Goal: Information Seeking & Learning: Understand process/instructions

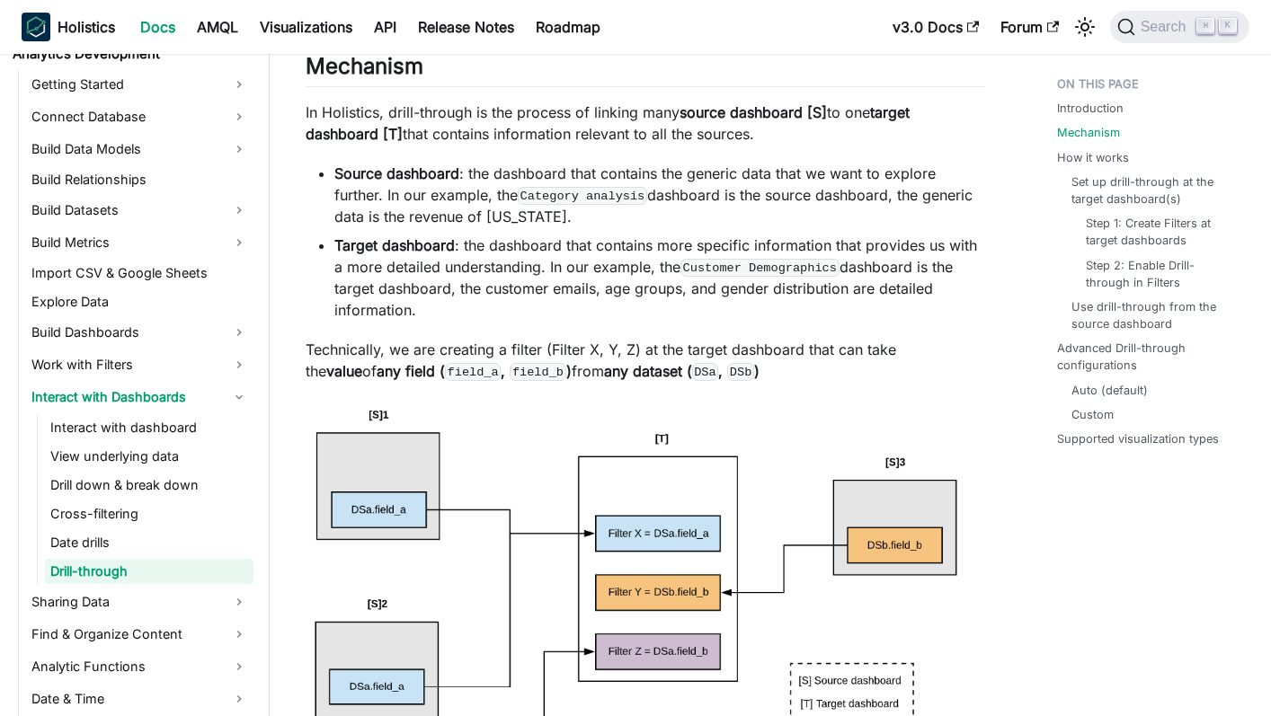
scroll to position [1037, 0]
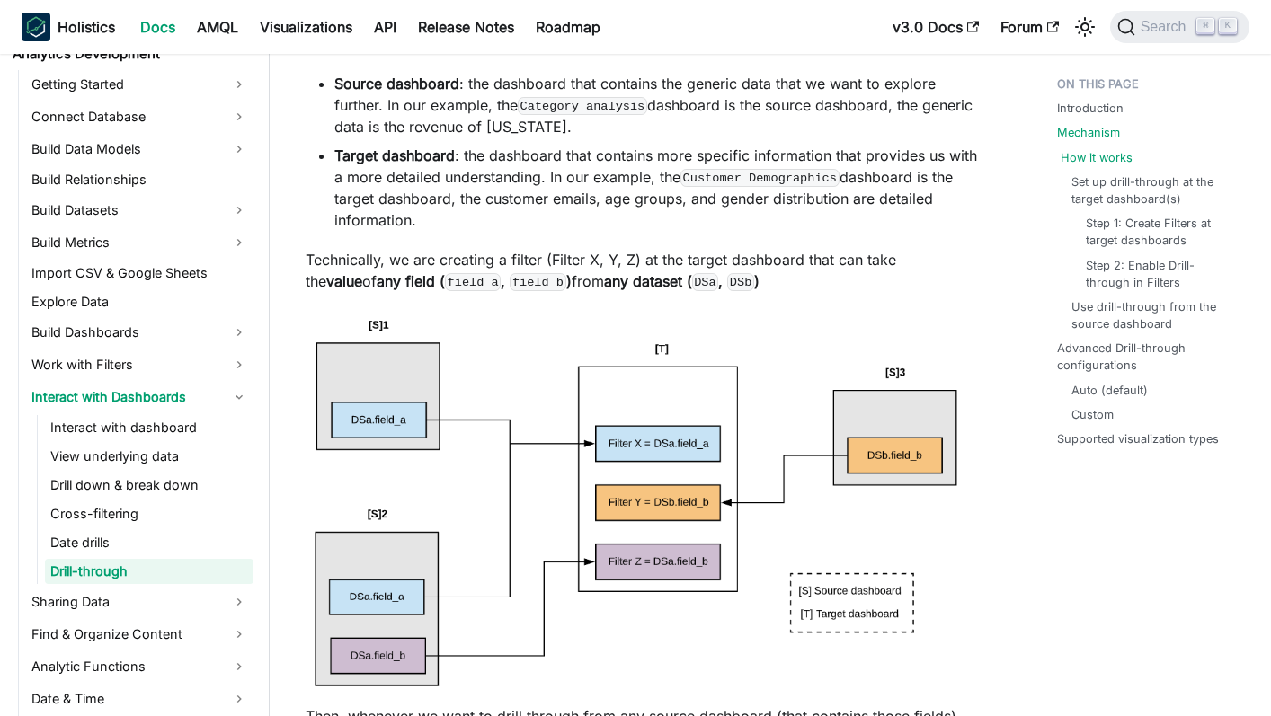
click at [1117, 158] on link "How it works" at bounding box center [1097, 157] width 72 height 17
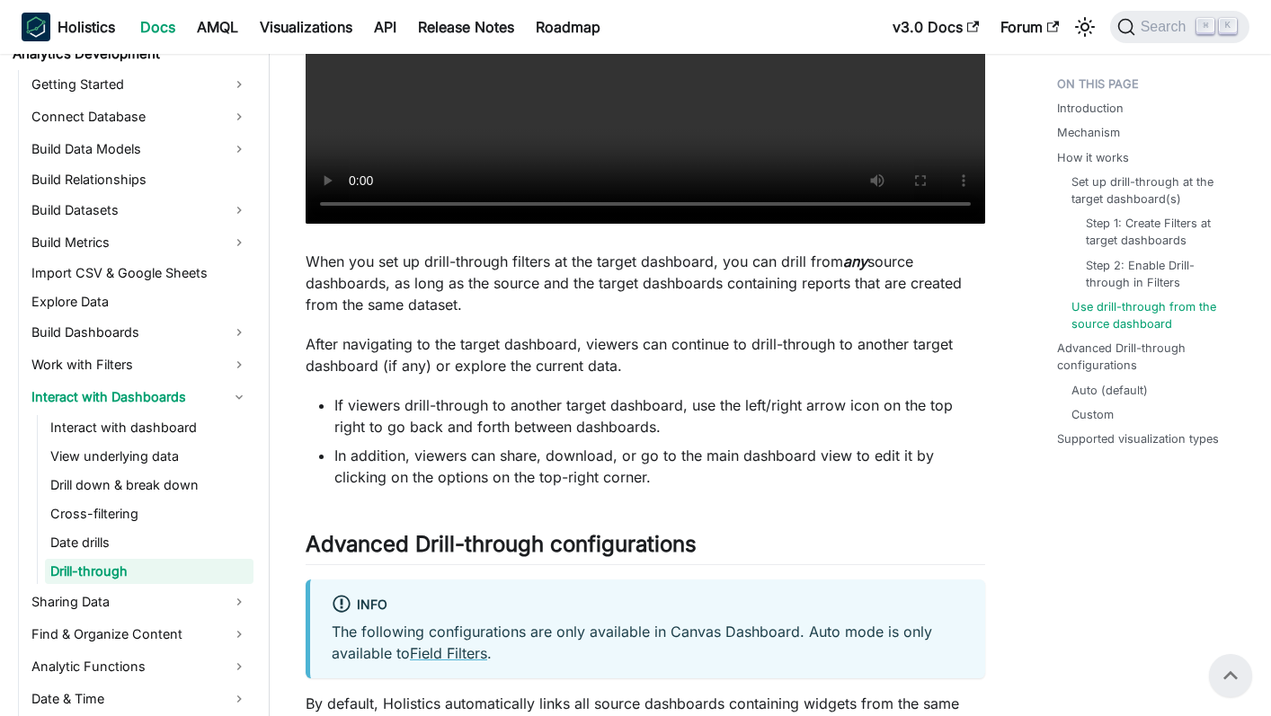
scroll to position [4947, 0]
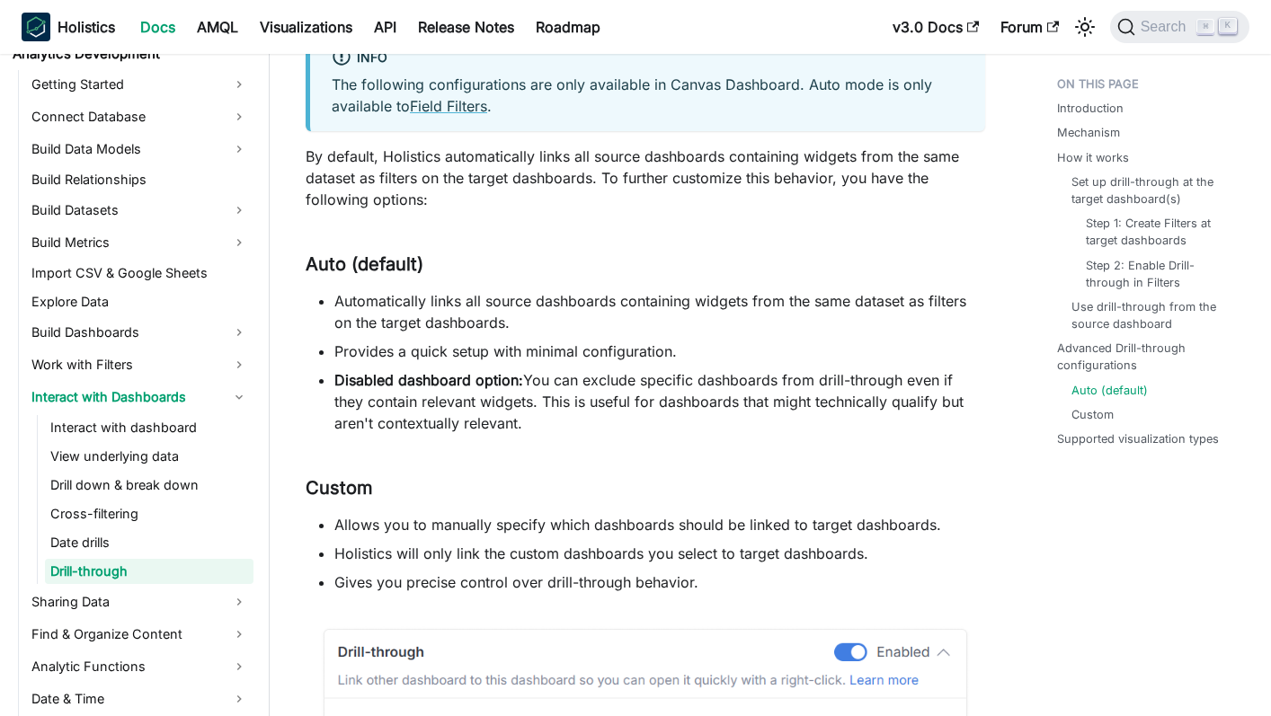
scroll to position [5493, 0]
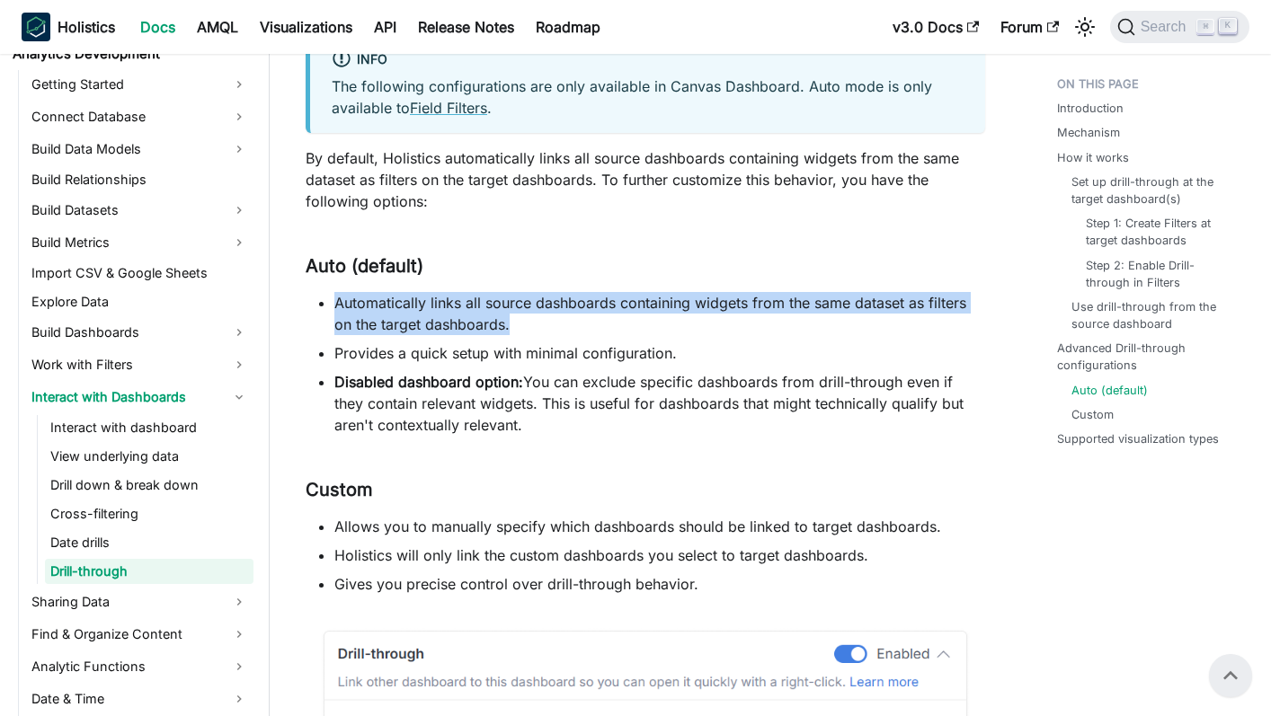
drag, startPoint x: 339, startPoint y: 305, endPoint x: 771, endPoint y: 326, distance: 432.9
click at [771, 326] on li "Automatically links all source dashboards containing widgets from the same data…" at bounding box center [659, 313] width 651 height 43
click at [717, 296] on li "Automatically links all source dashboards containing widgets from the same data…" at bounding box center [659, 313] width 651 height 43
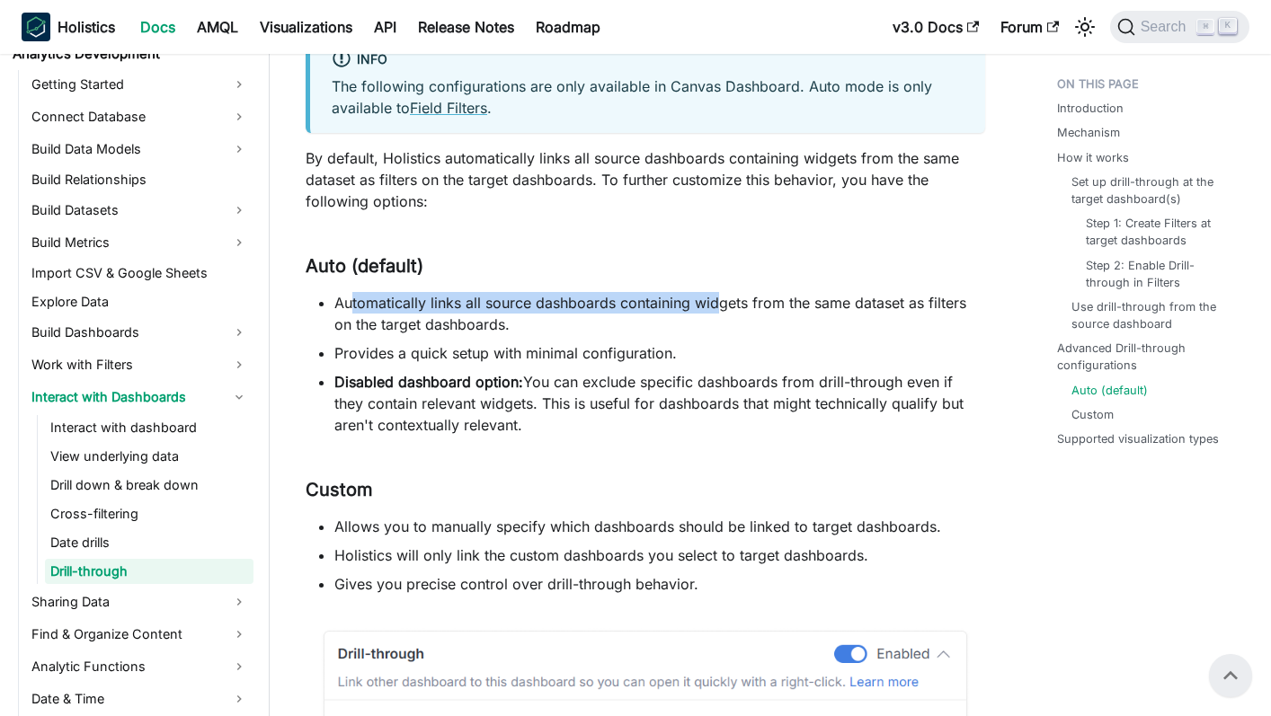
drag, startPoint x: 353, startPoint y: 306, endPoint x: 720, endPoint y: 312, distance: 366.8
click at [720, 312] on li "Automatically links all source dashboards containing widgets from the same data…" at bounding box center [659, 313] width 651 height 43
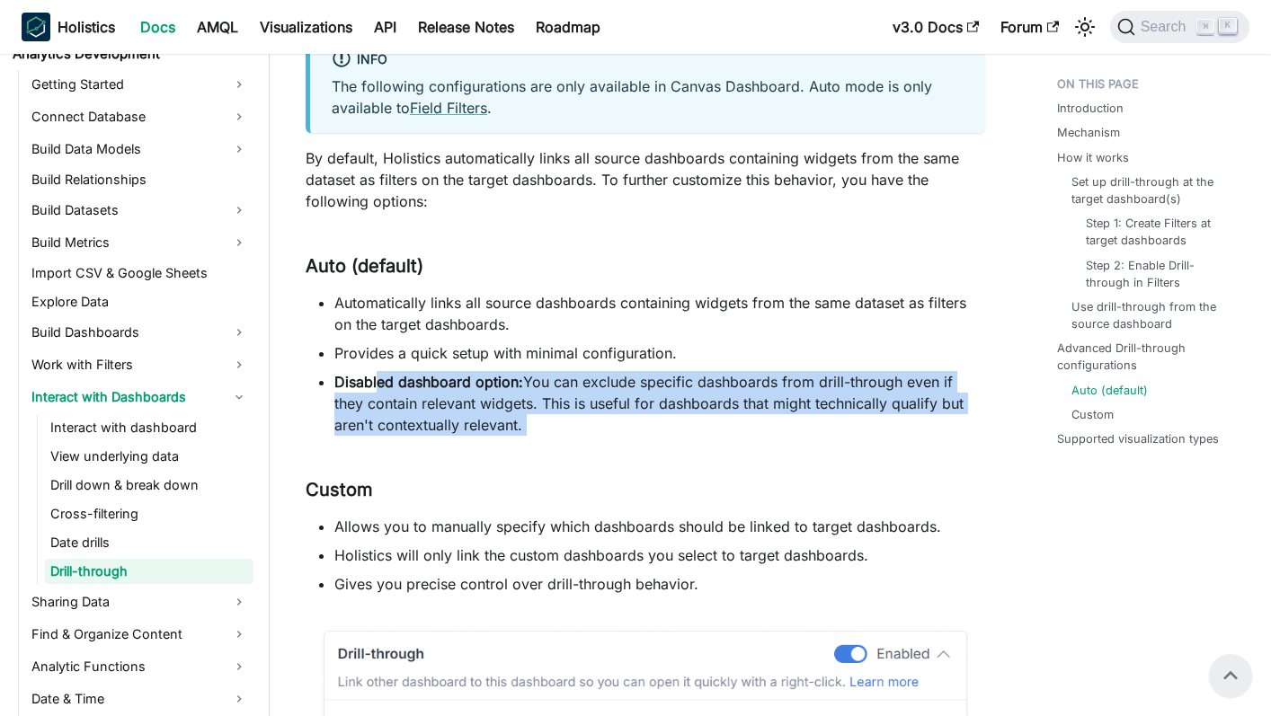
drag, startPoint x: 376, startPoint y: 379, endPoint x: 765, endPoint y: 440, distance: 394.0
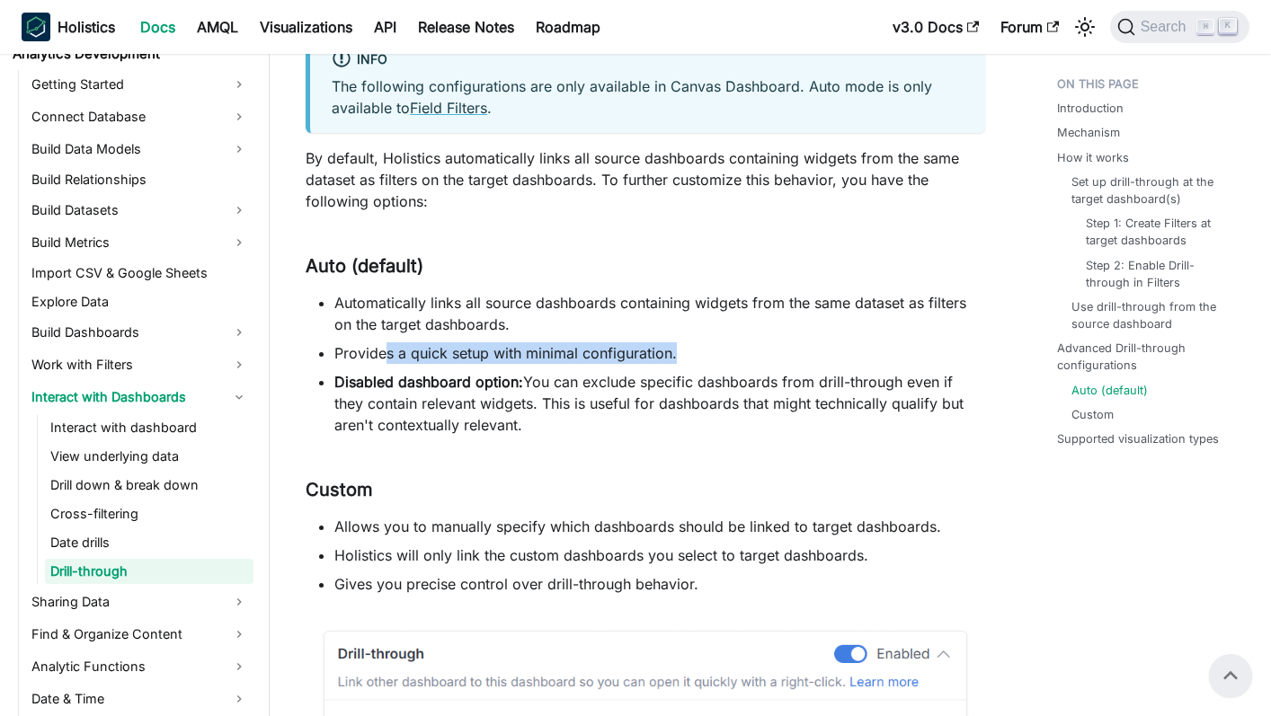
drag, startPoint x: 386, startPoint y: 359, endPoint x: 798, endPoint y: 362, distance: 412.6
click at [798, 362] on li "Provides a quick setup with minimal configuration." at bounding box center [659, 353] width 651 height 22
